Goal: Transaction & Acquisition: Book appointment/travel/reservation

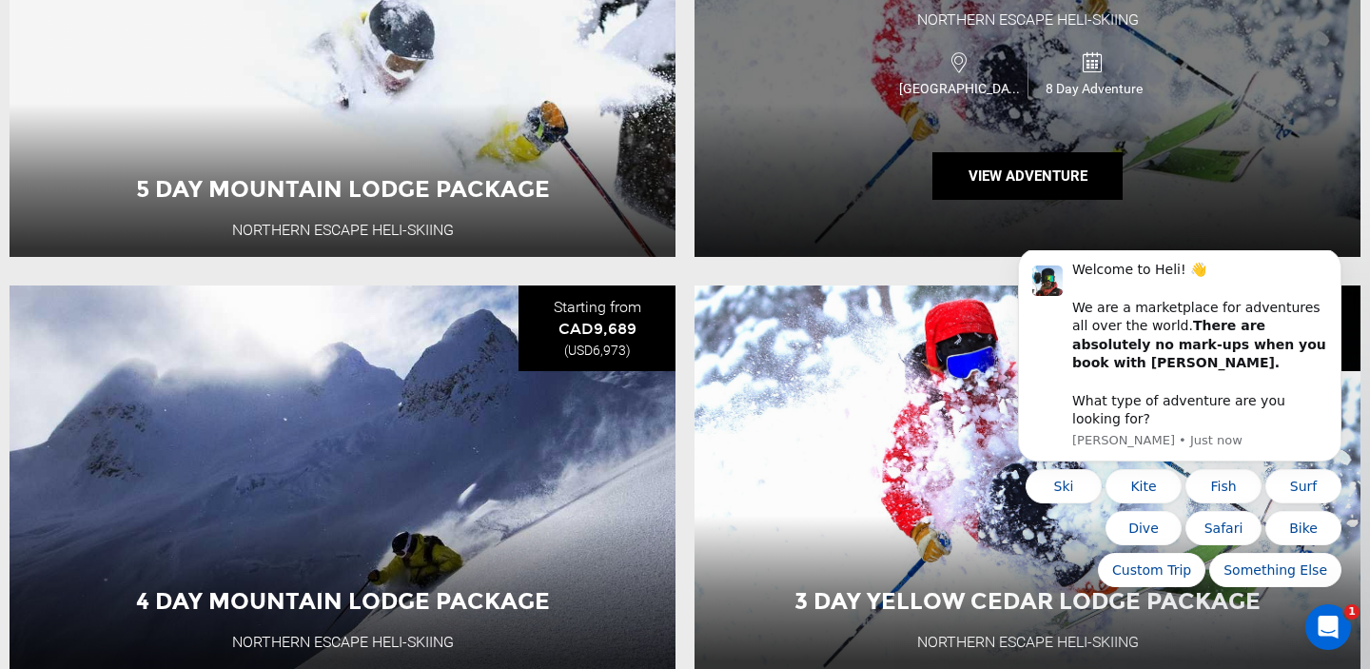
scroll to position [857, 0]
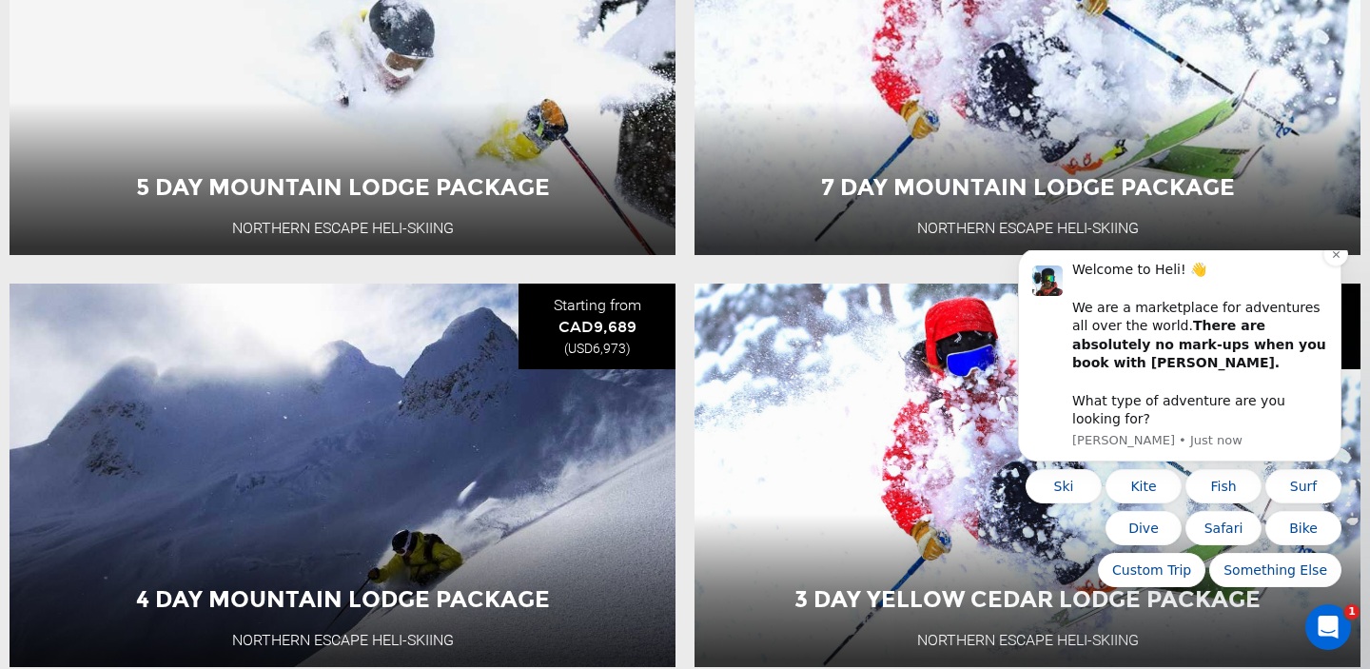
click at [1264, 286] on div "Welcome to Heli! 👋 We are a marketplace for adventures all over the world. Ther…" at bounding box center [1200, 345] width 255 height 168
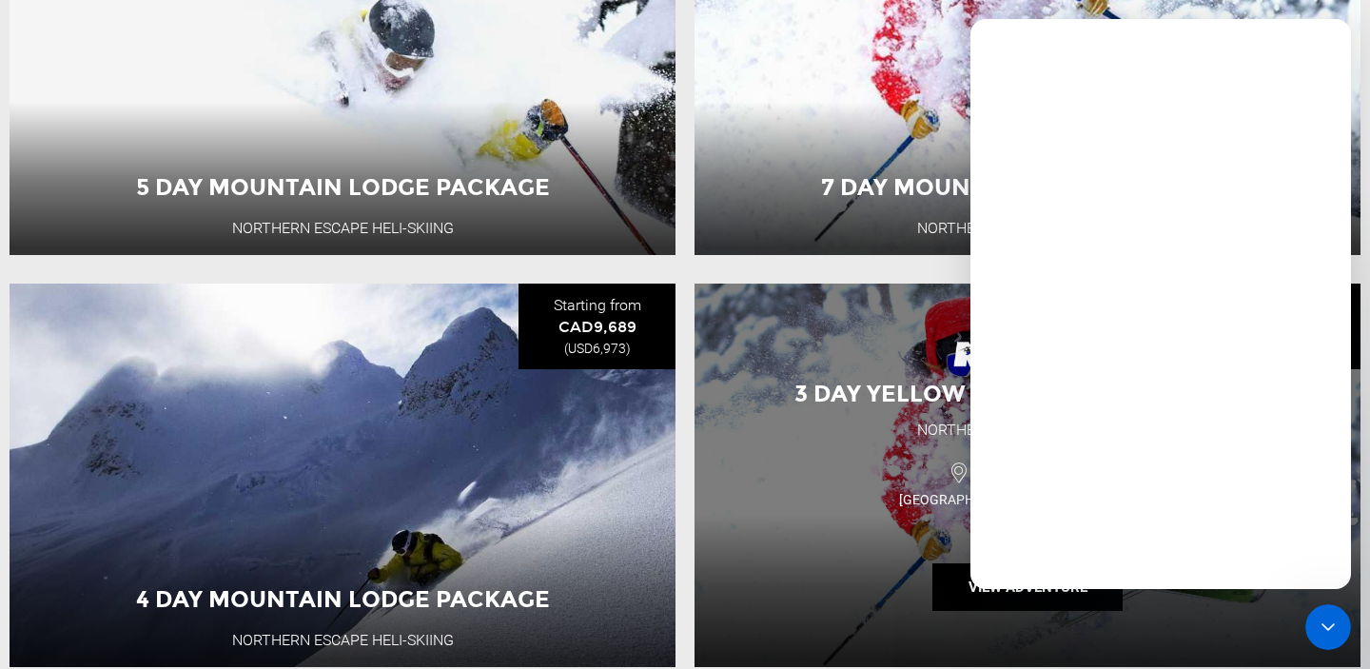
scroll to position [0, 0]
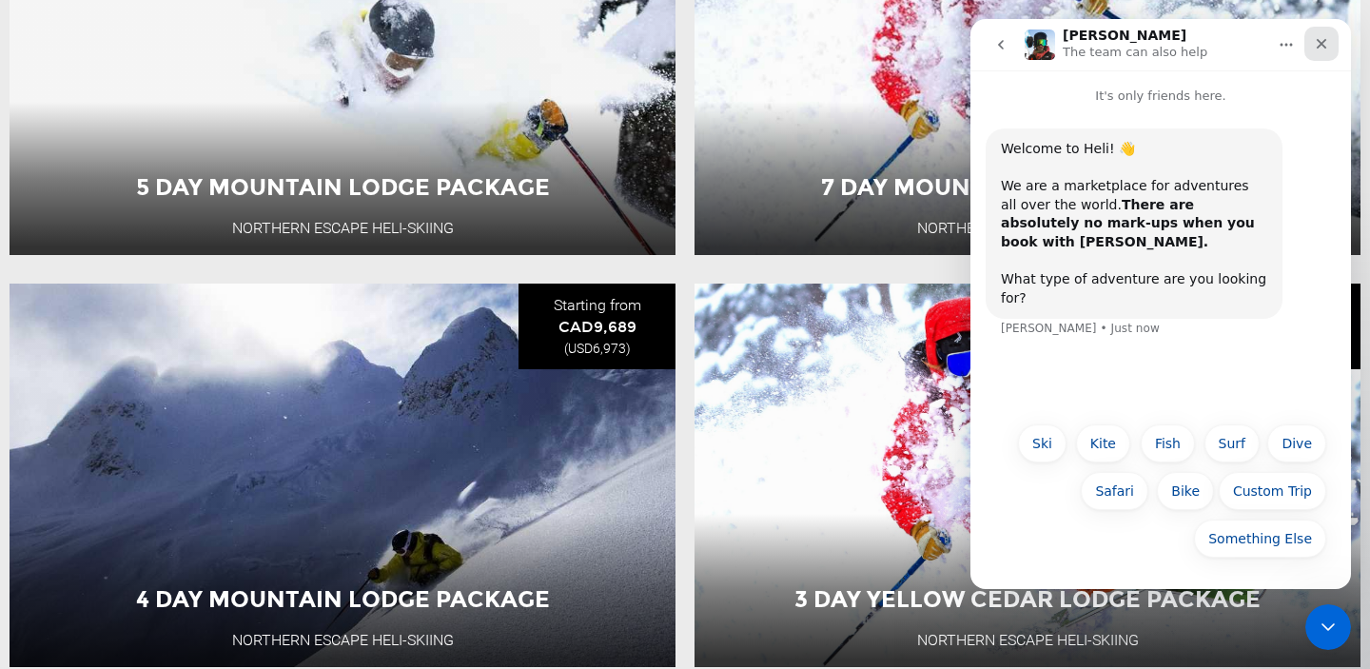
click at [1323, 38] on icon "Close" at bounding box center [1321, 43] width 15 height 15
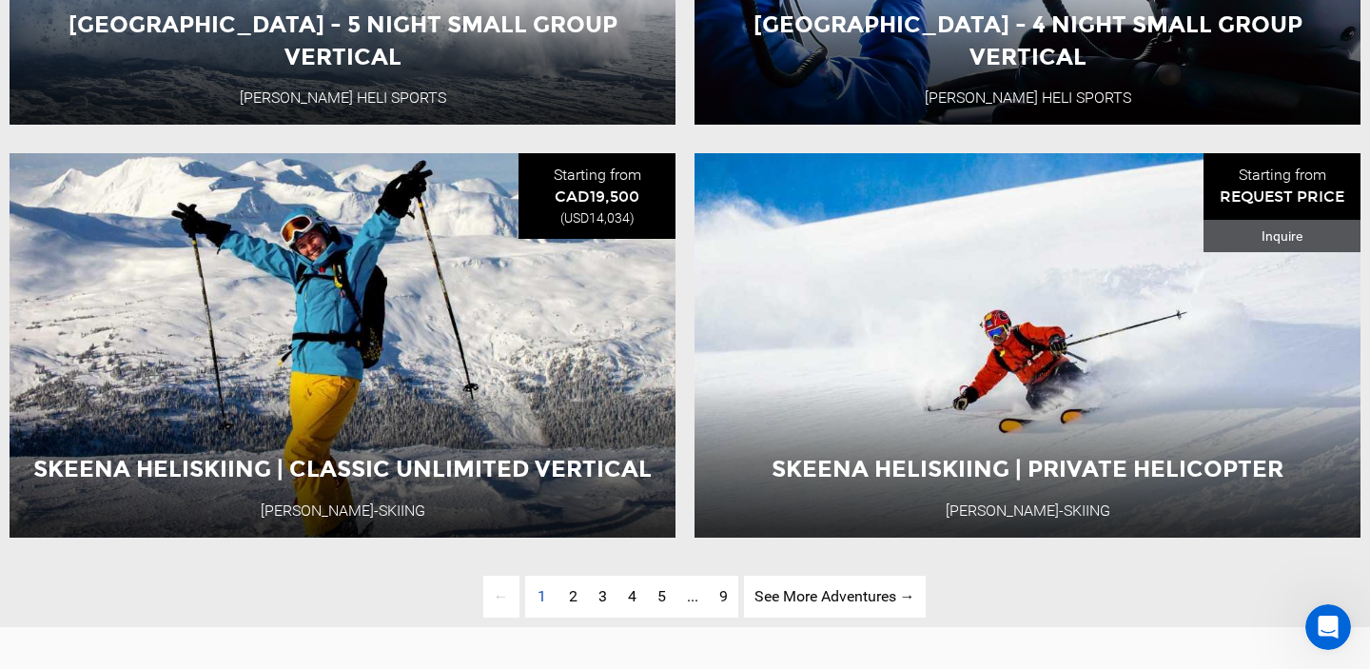
scroll to position [4297, 0]
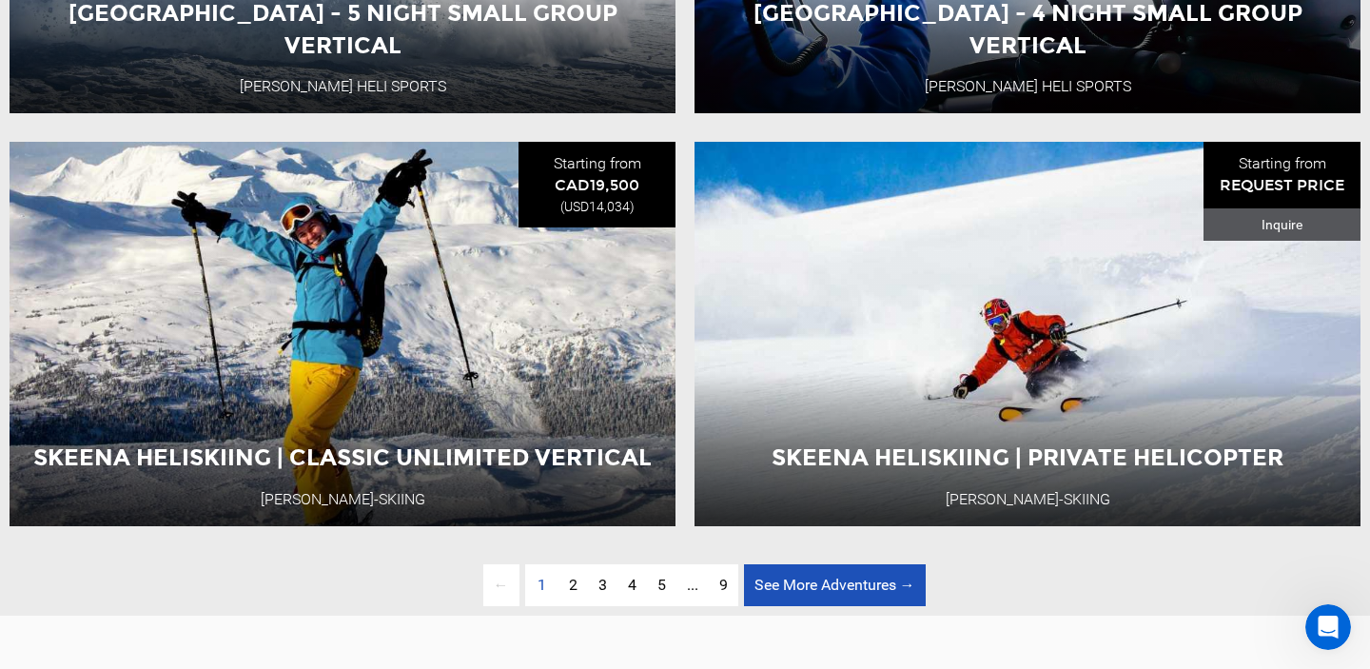
click at [763, 586] on link "See More Adventures → page" at bounding box center [835, 585] width 182 height 43
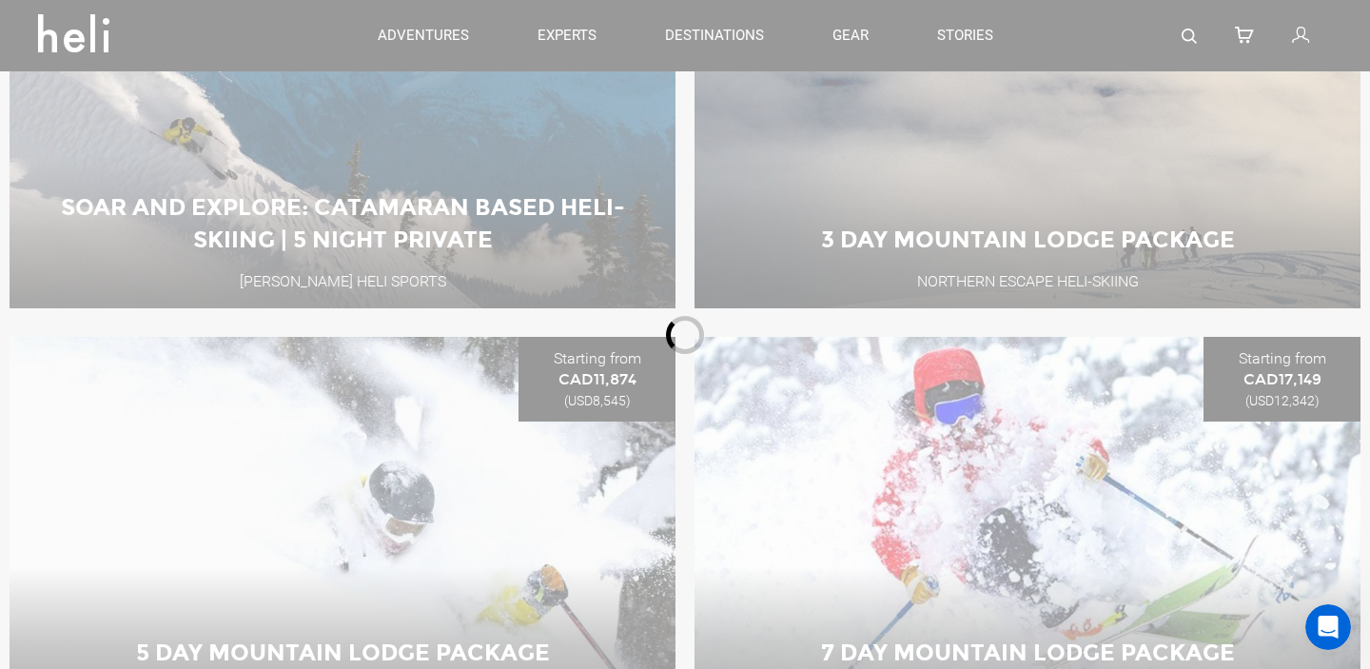
scroll to position [226, 0]
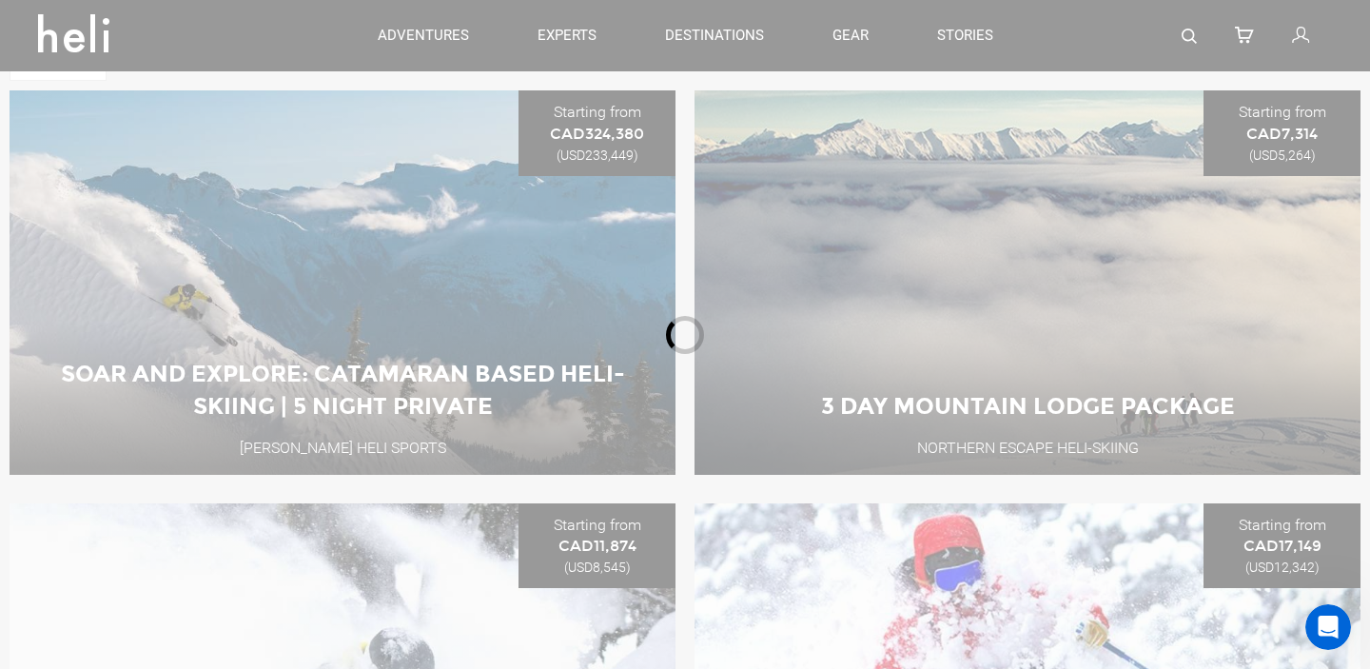
type input "Heli Skiing"
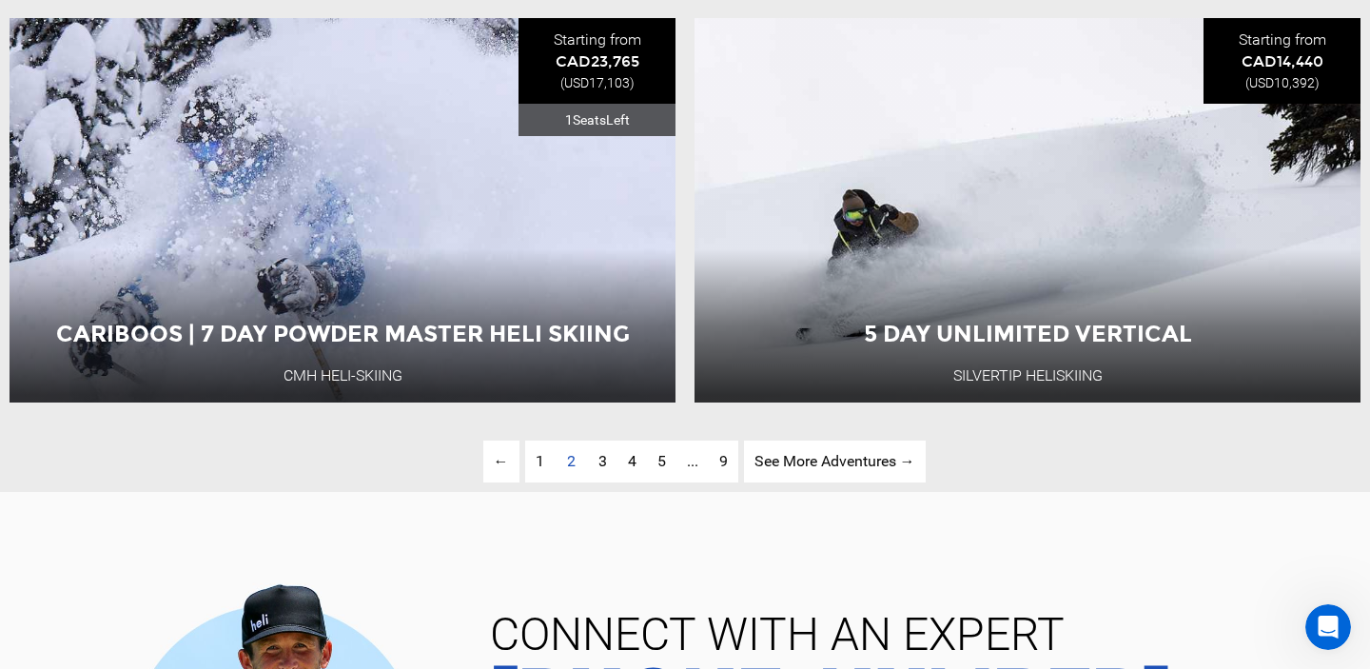
scroll to position [4424, 0]
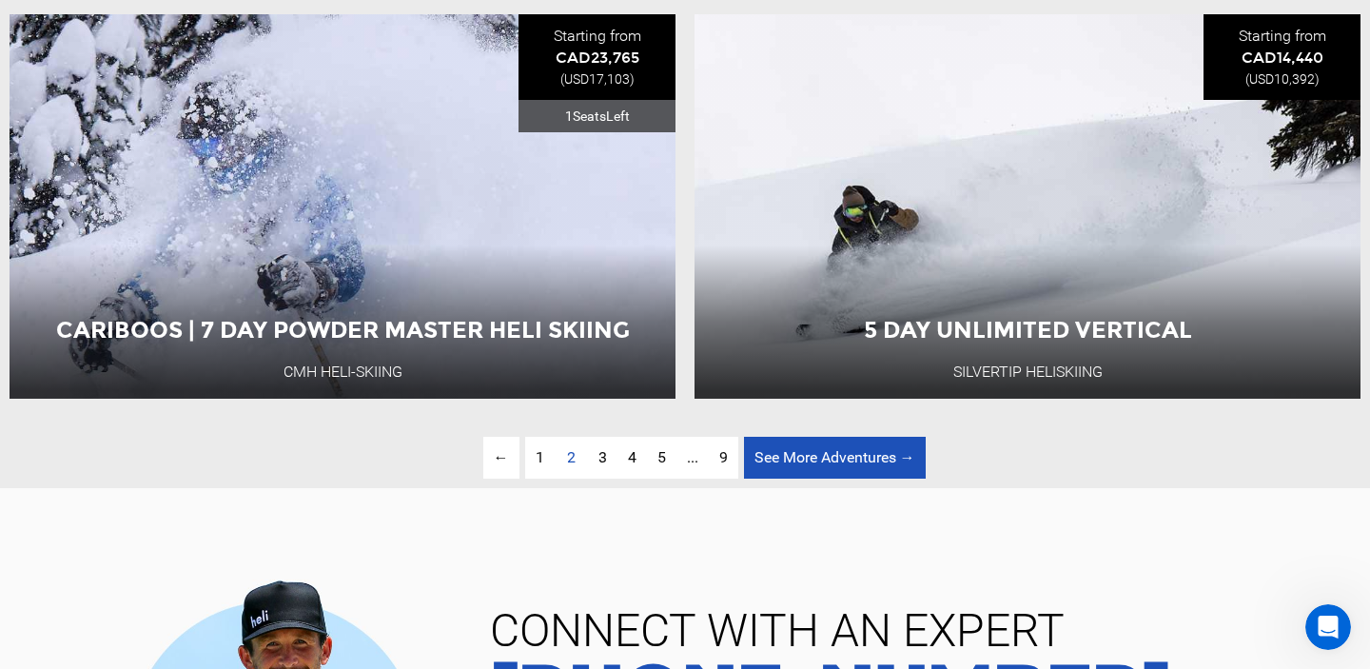
click at [808, 453] on link "See More Adventures → page" at bounding box center [835, 458] width 182 height 43
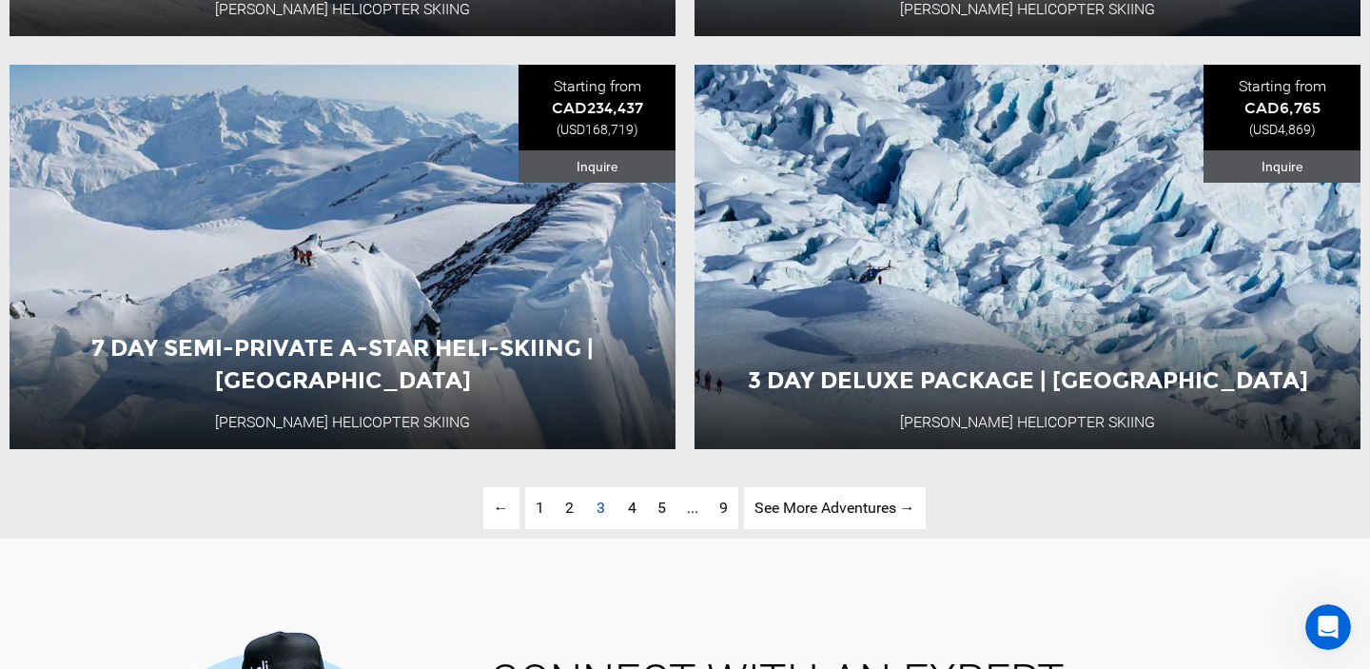
scroll to position [4378, 0]
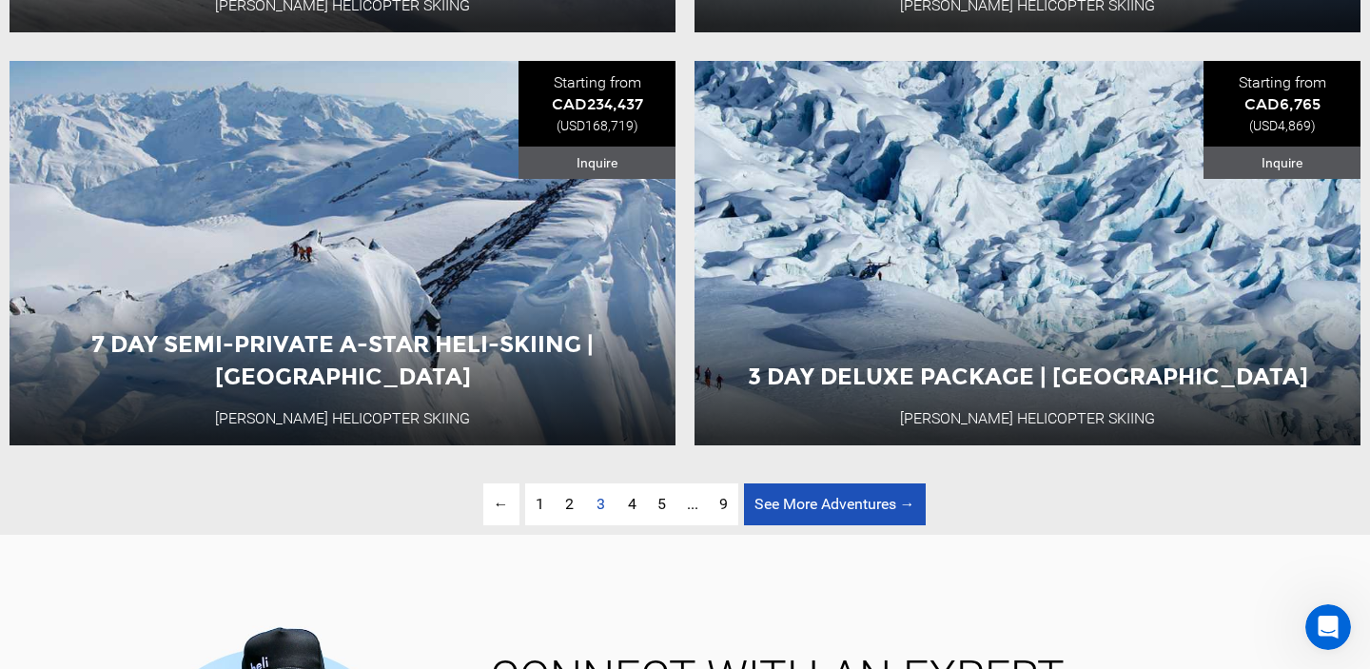
click at [831, 497] on link "See More Adventures → page" at bounding box center [835, 504] width 182 height 43
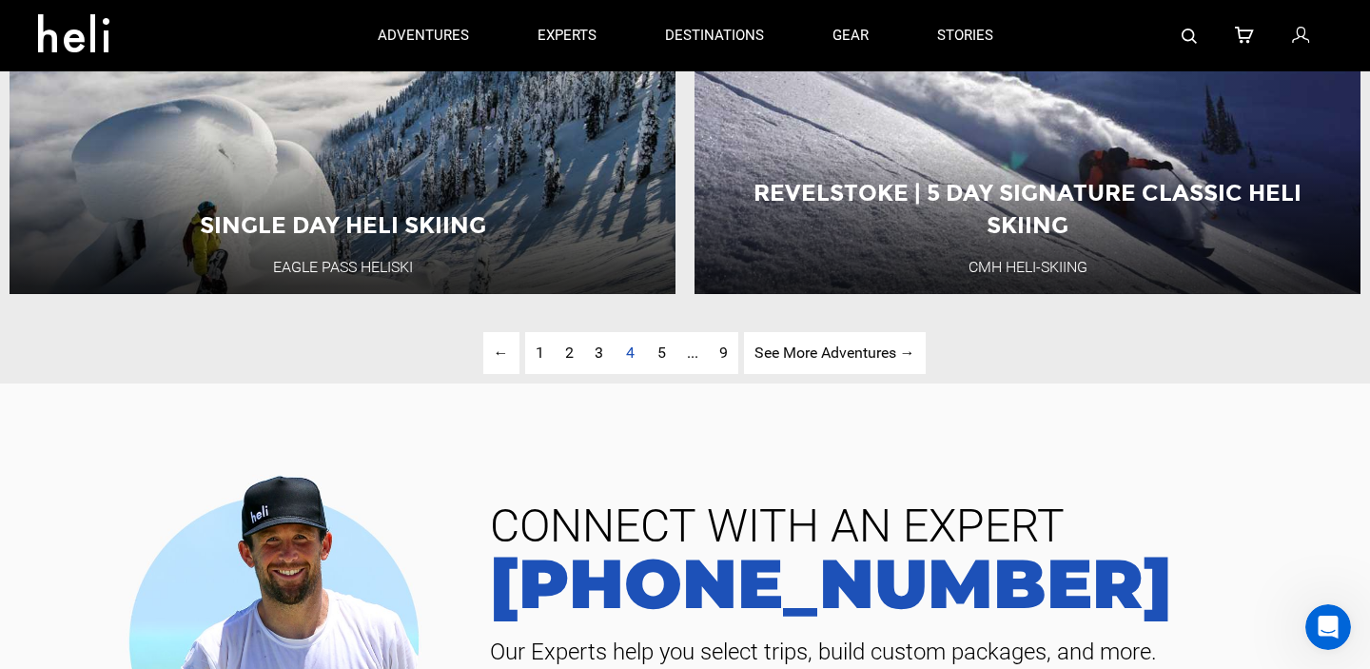
scroll to position [4404, 0]
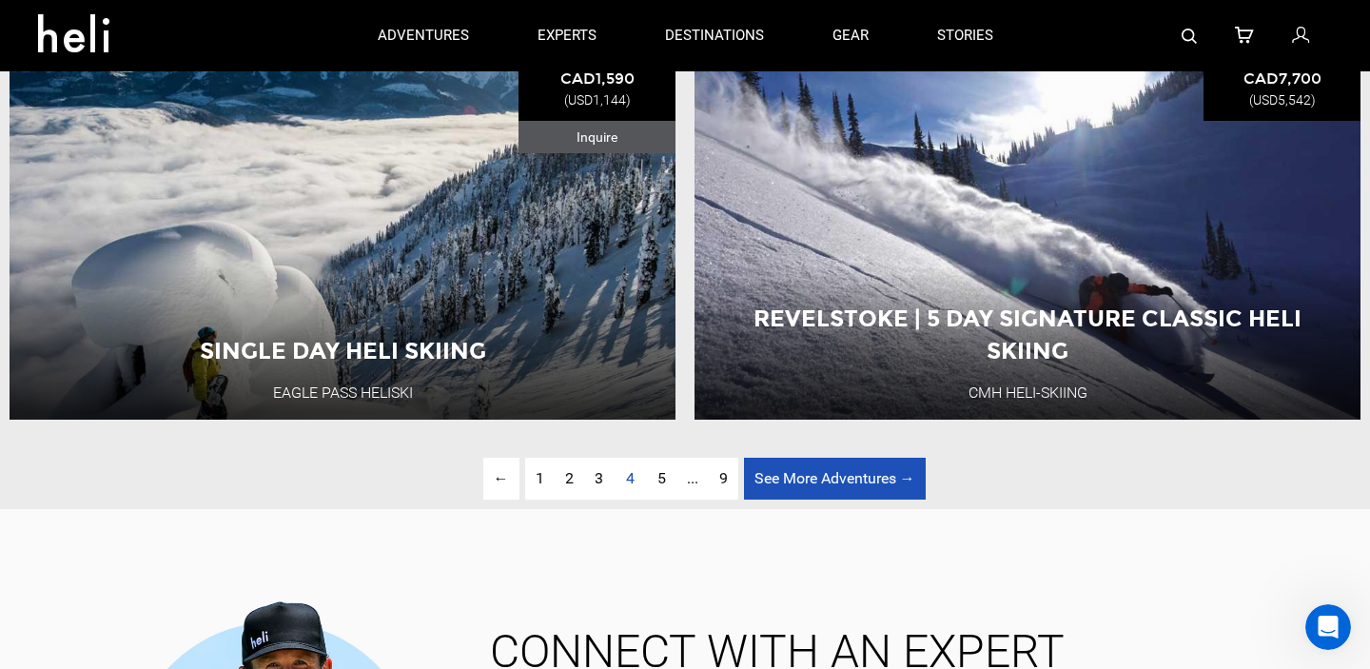
click at [818, 477] on link "See More Adventures → page" at bounding box center [835, 479] width 182 height 43
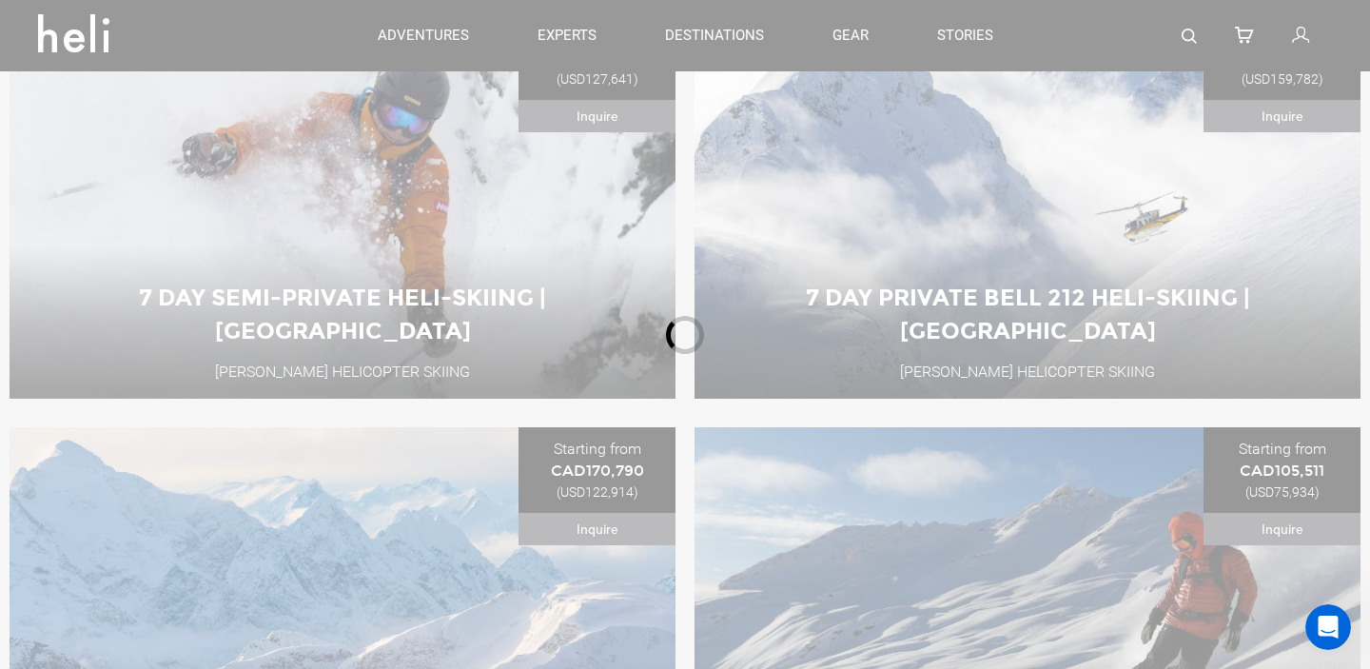
scroll to position [226, 0]
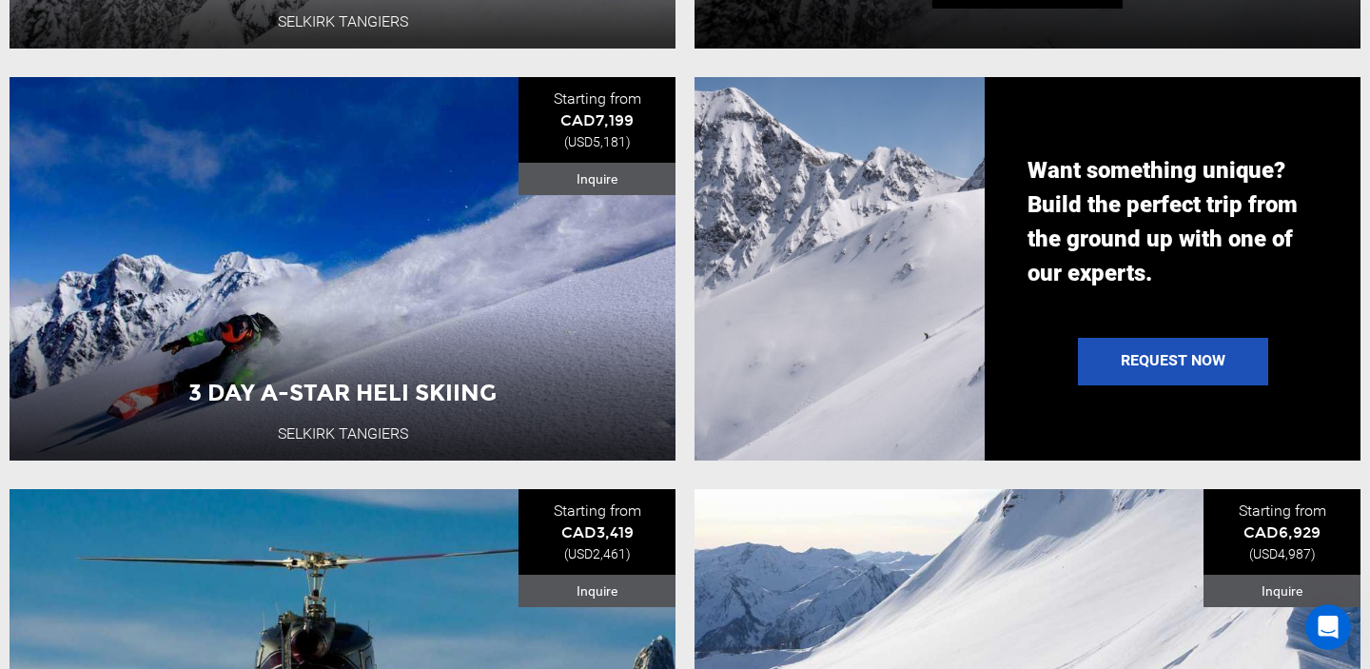
scroll to position [1480, 0]
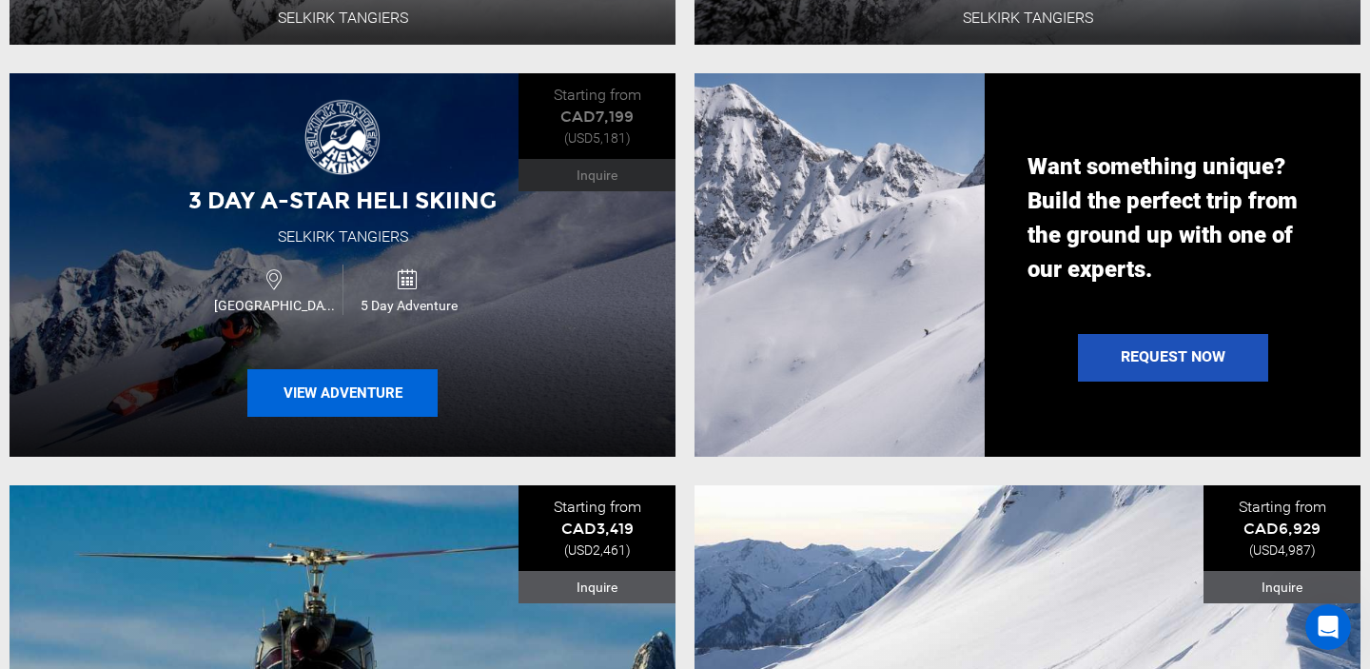
click at [383, 391] on button "View Adventure" at bounding box center [342, 393] width 190 height 48
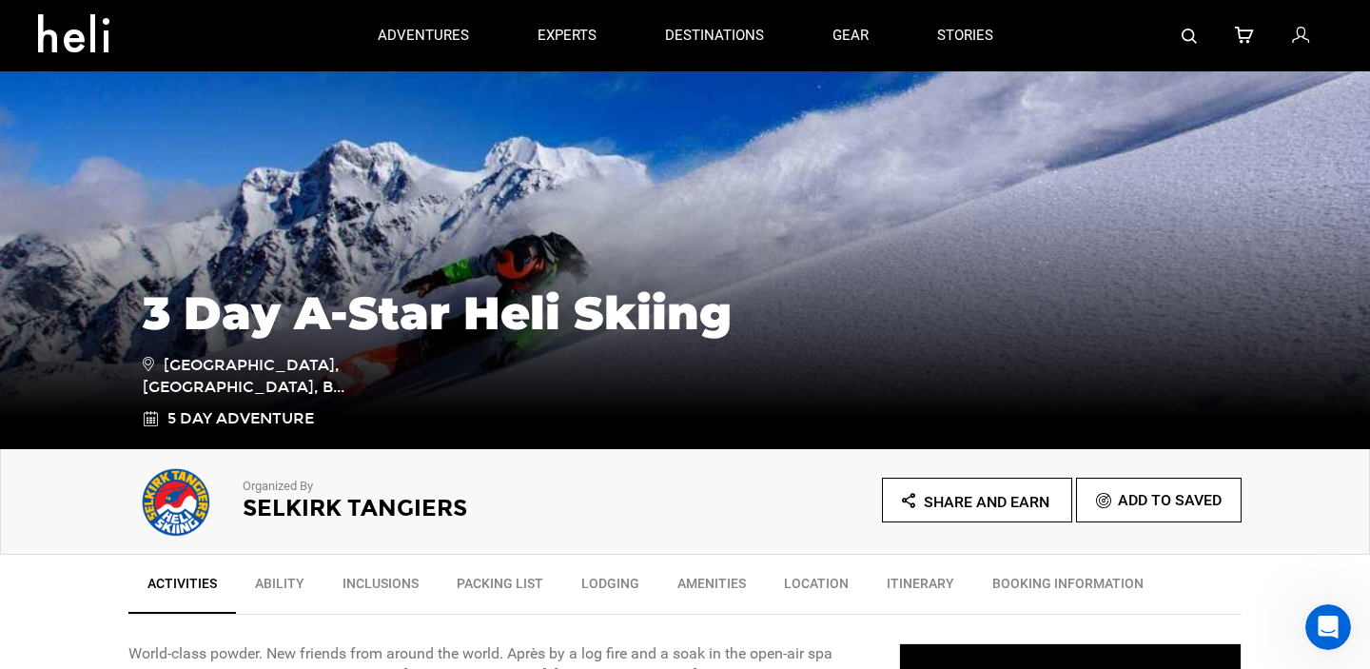
scroll to position [188, 0]
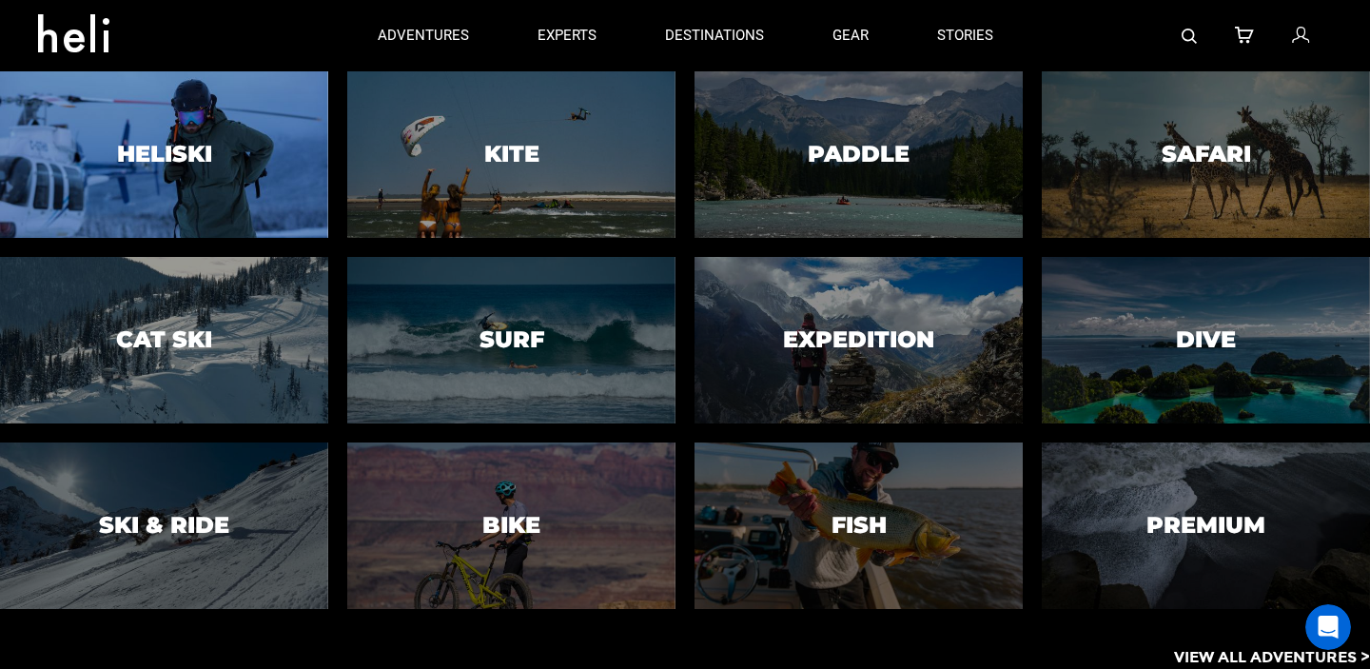
click at [167, 139] on div at bounding box center [164, 154] width 335 height 170
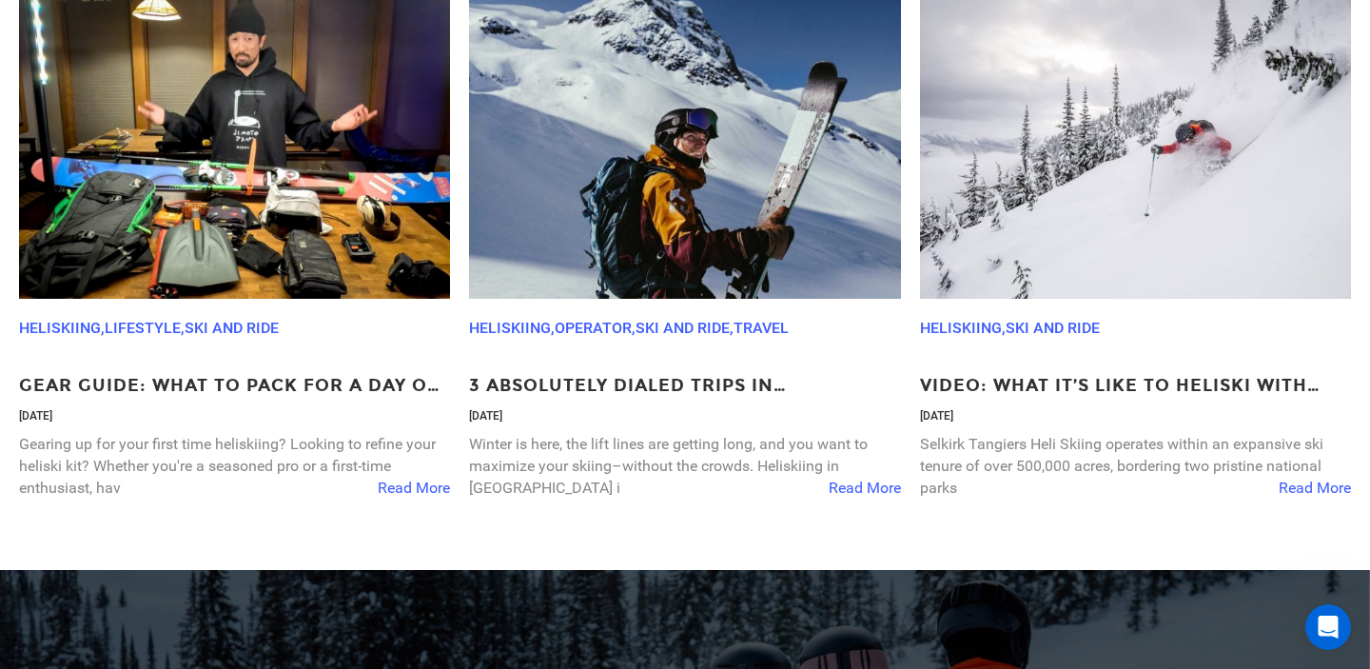
scroll to position [5527, 0]
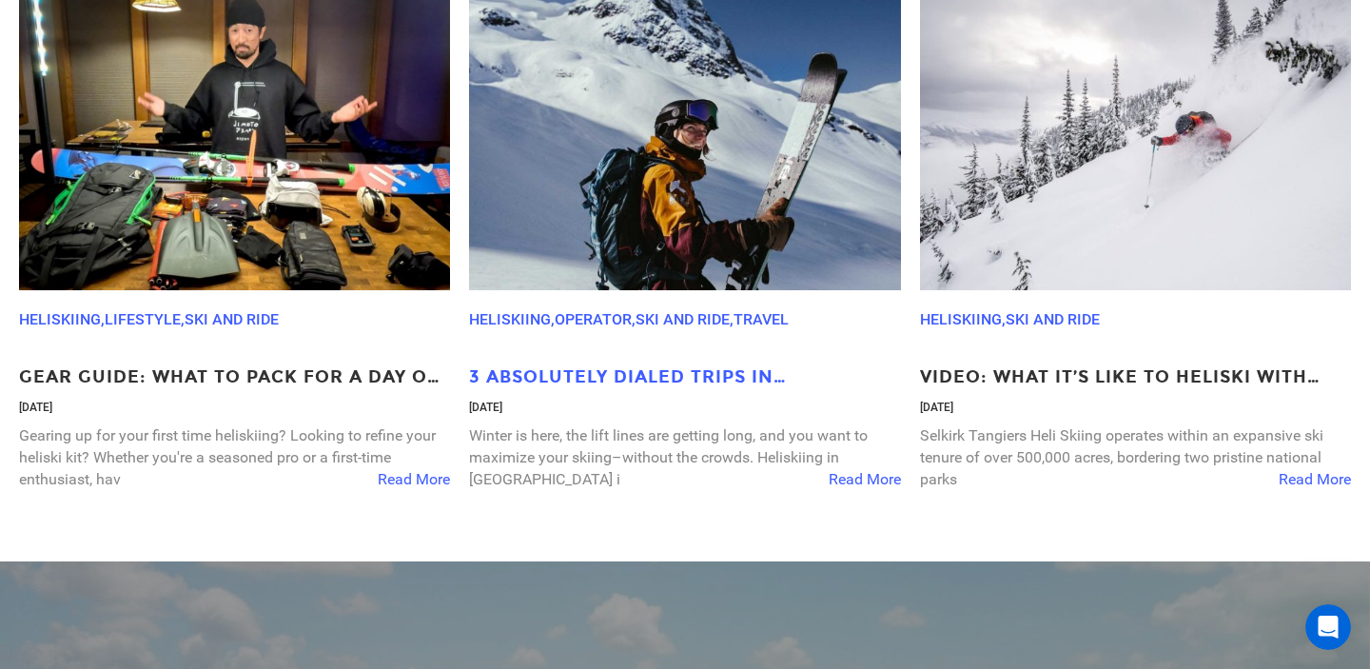
click at [700, 376] on p "3 Absolutely Dialed Trips in British Columbia" at bounding box center [684, 377] width 431 height 25
